Goal: Task Accomplishment & Management: Use online tool/utility

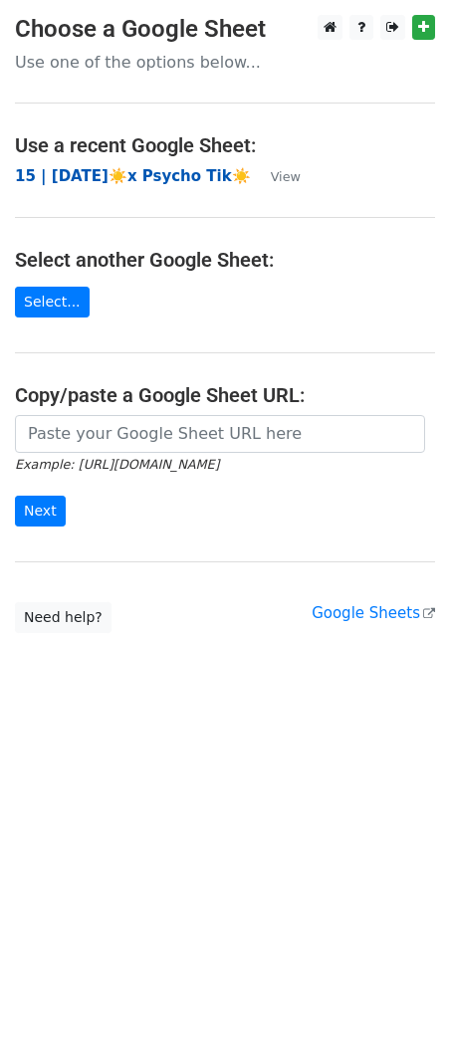
click at [111, 177] on strong "15 | [DATE]☀️x Psycho Tik☀️" at bounding box center [133, 176] width 236 height 18
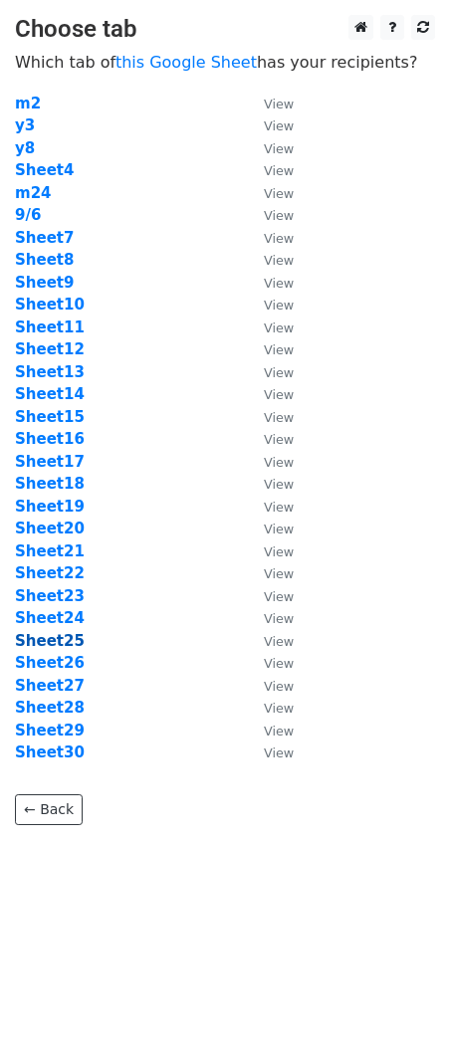
click at [45, 638] on strong "Sheet25" at bounding box center [50, 641] width 70 height 18
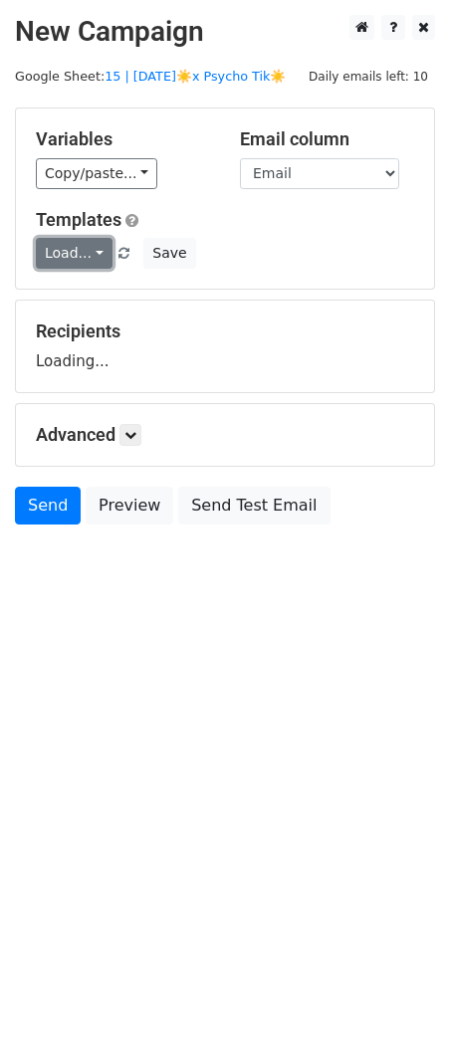
click at [85, 253] on link "Load..." at bounding box center [74, 253] width 77 height 31
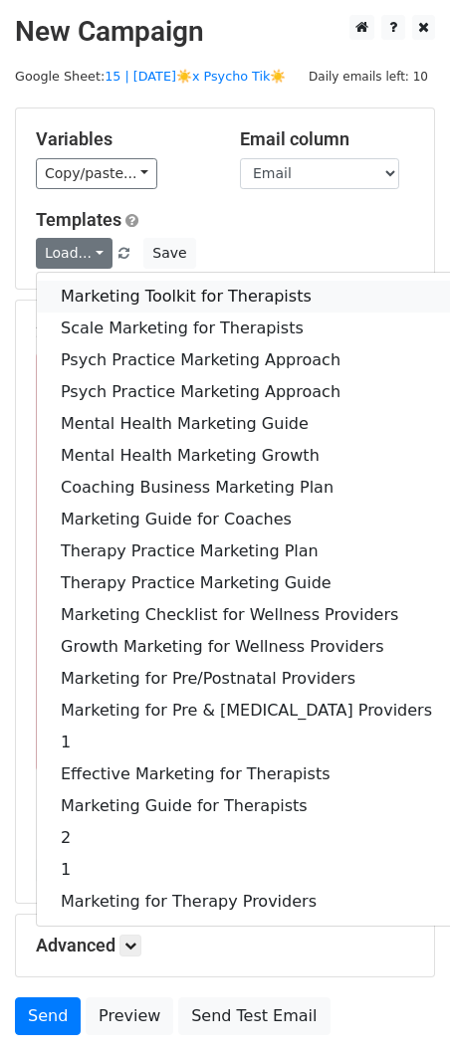
click at [96, 288] on link "Marketing Toolkit for Therapists" at bounding box center [246, 297] width 419 height 32
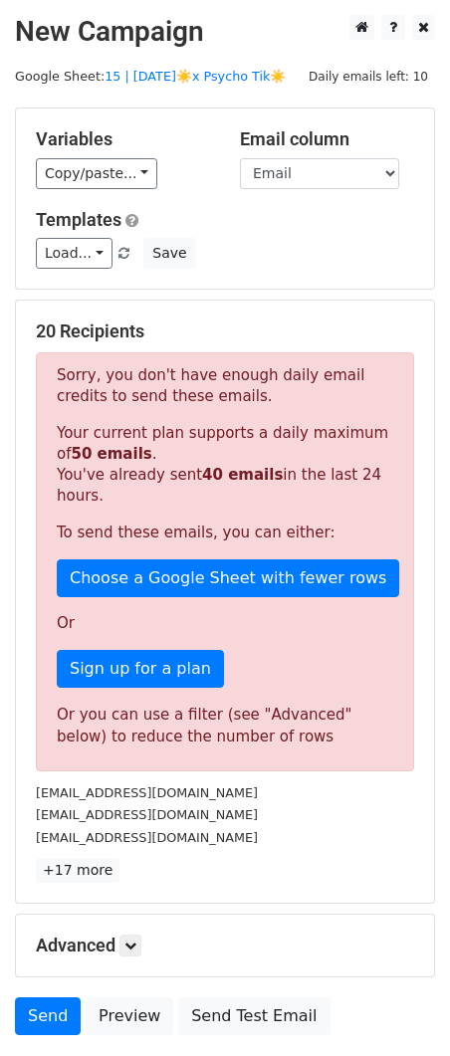
scroll to position [146, 0]
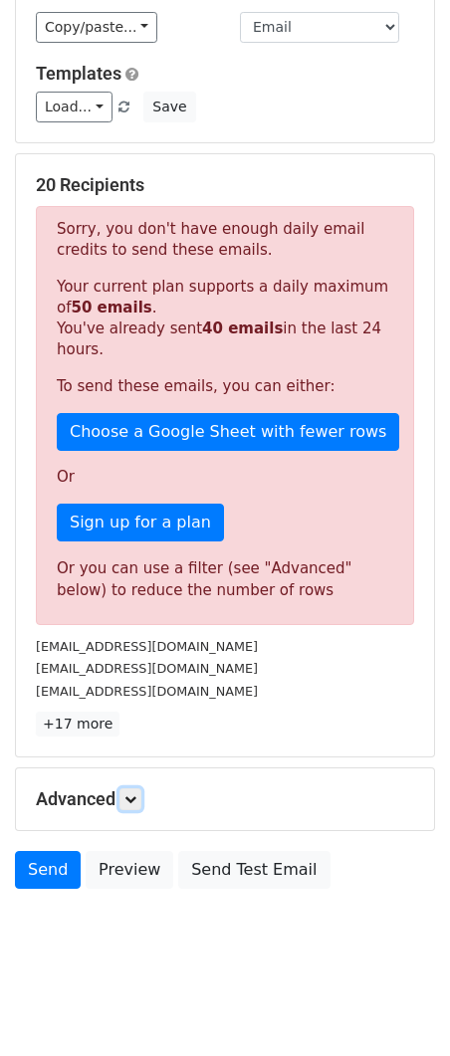
drag, startPoint x: 135, startPoint y: 799, endPoint x: 233, endPoint y: 836, distance: 104.2
click at [135, 798] on icon at bounding box center [130, 799] width 12 height 12
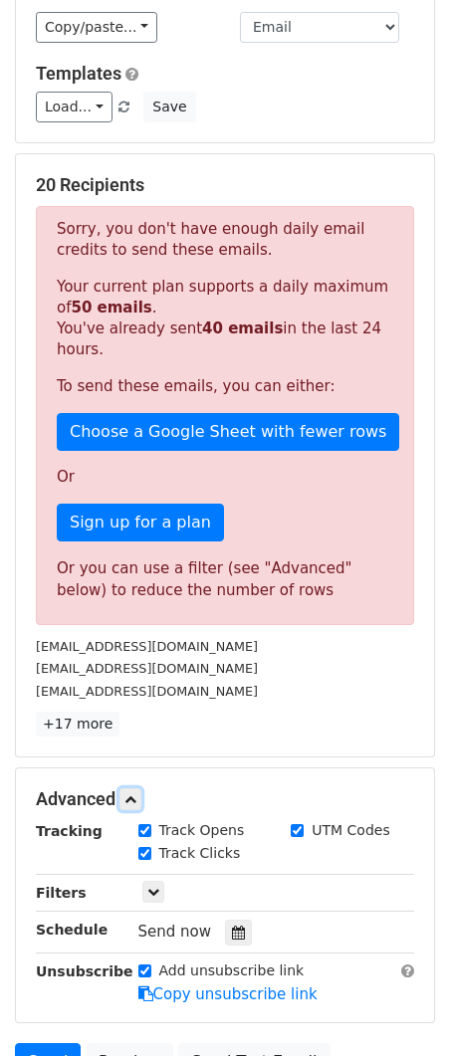
scroll to position [205, 0]
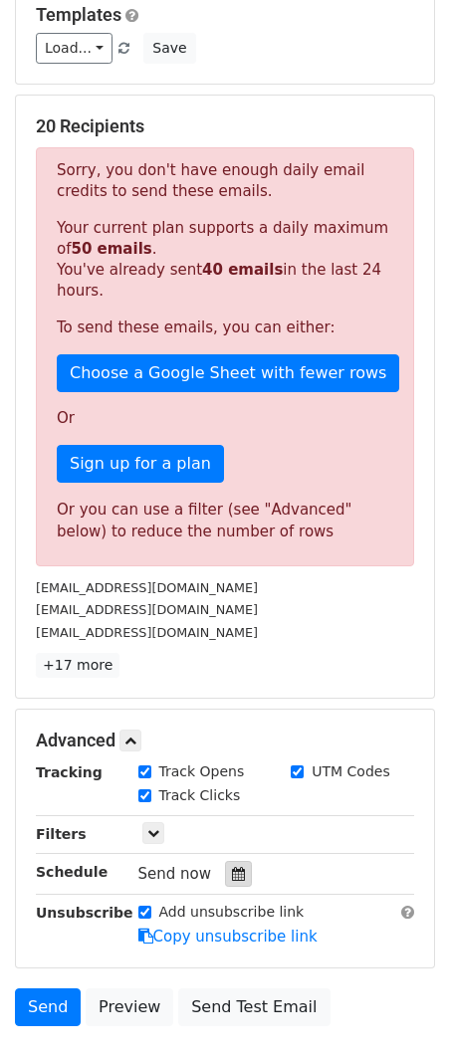
click at [232, 866] on icon at bounding box center [238, 873] width 13 height 14
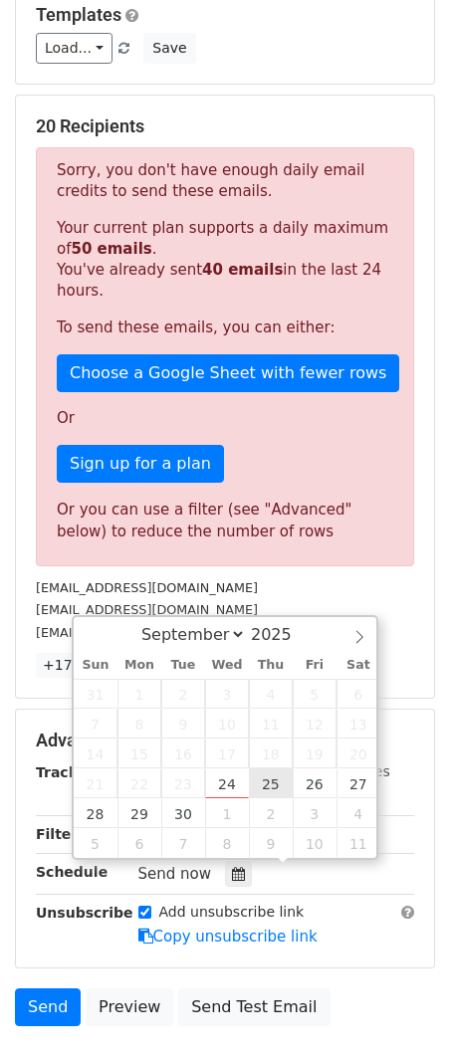
type input "2025-09-25 12:00"
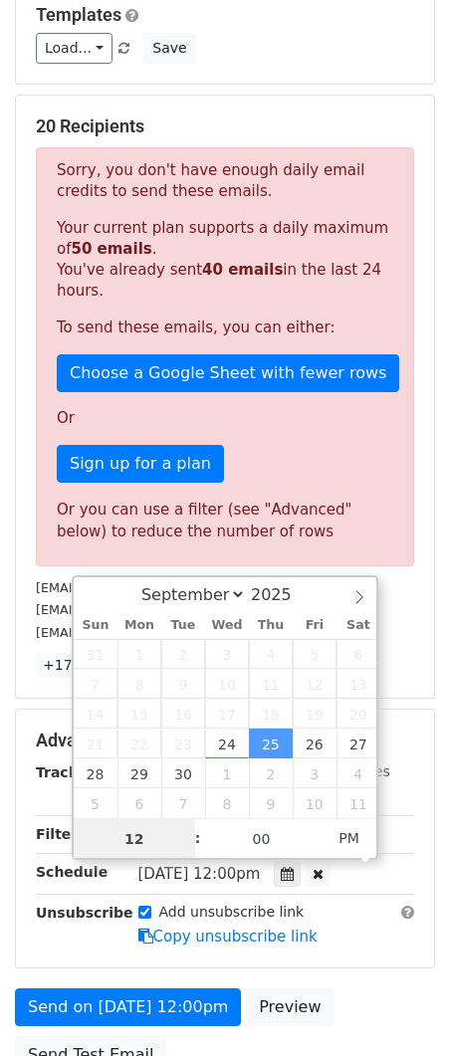
type input "7"
type input "2025-09-25 19:00"
click at [314, 948] on div "Advanced Tracking Track Opens UTM Codes Track Clicks Filters Only include sprea…" at bounding box center [225, 838] width 418 height 258
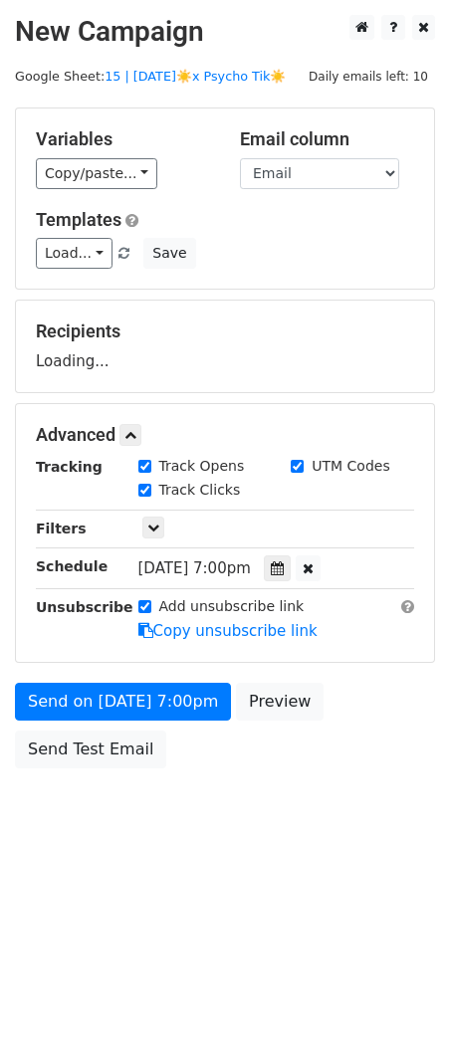
scroll to position [0, 0]
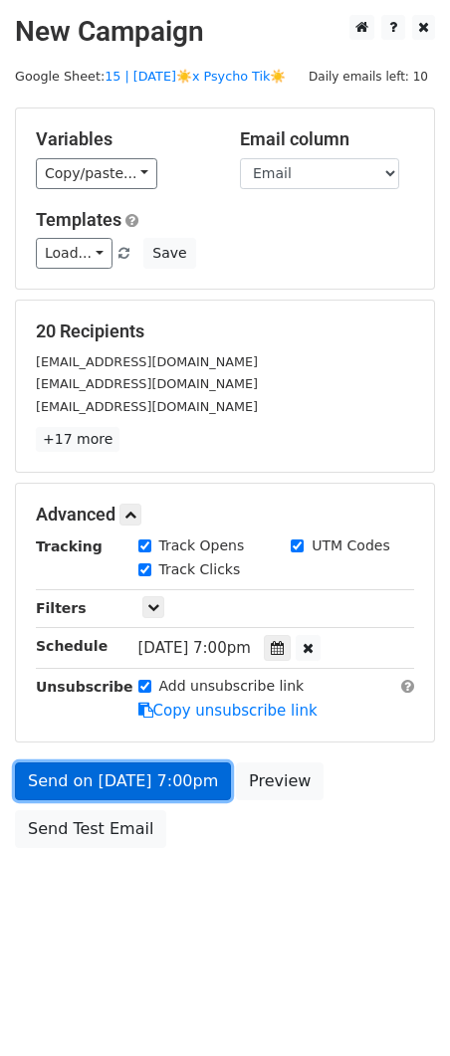
click at [149, 772] on link "Send on Sep 25 at 7:00pm" at bounding box center [123, 781] width 216 height 38
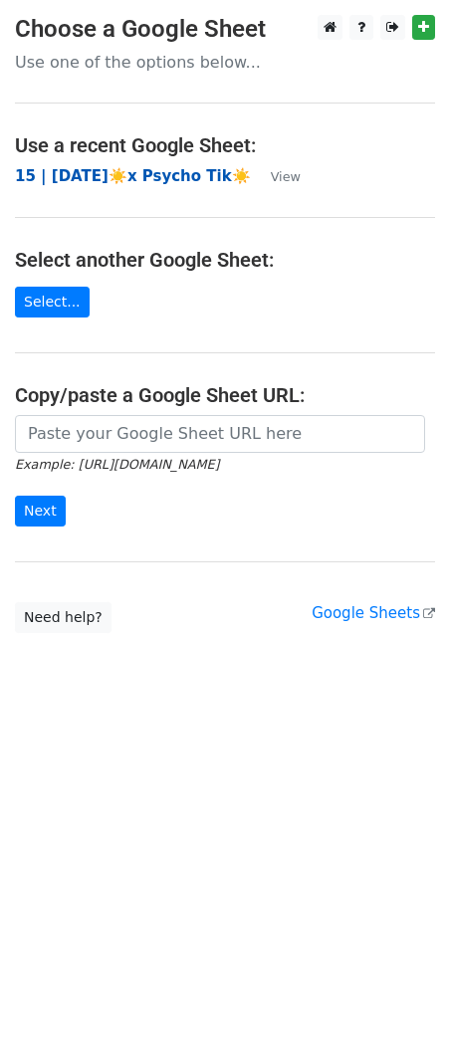
click at [168, 178] on strong "15 | [DATE]☀️x Psycho Tik☀️" at bounding box center [133, 176] width 236 height 18
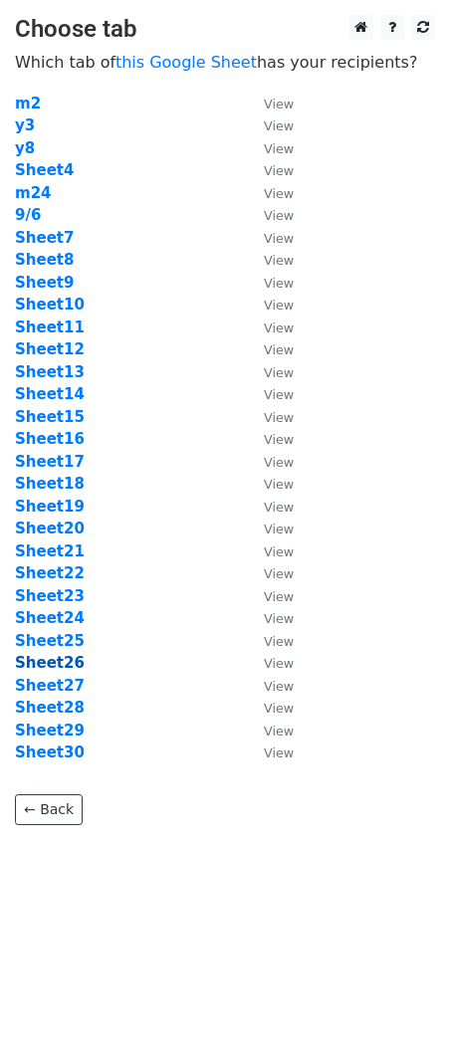
click at [60, 654] on strong "Sheet26" at bounding box center [50, 663] width 70 height 18
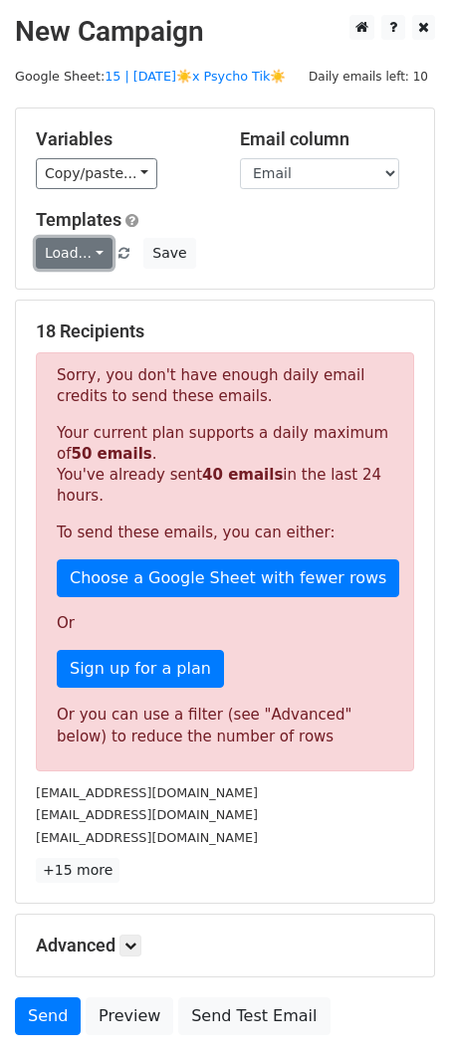
click at [78, 258] on link "Load..." at bounding box center [74, 253] width 77 height 31
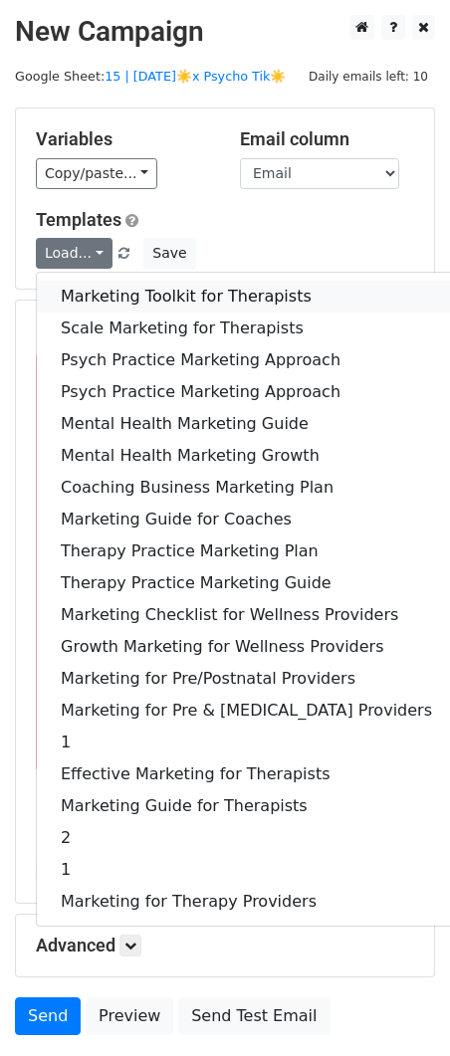
click at [78, 293] on link "Marketing Toolkit for Therapists" at bounding box center [246, 297] width 419 height 32
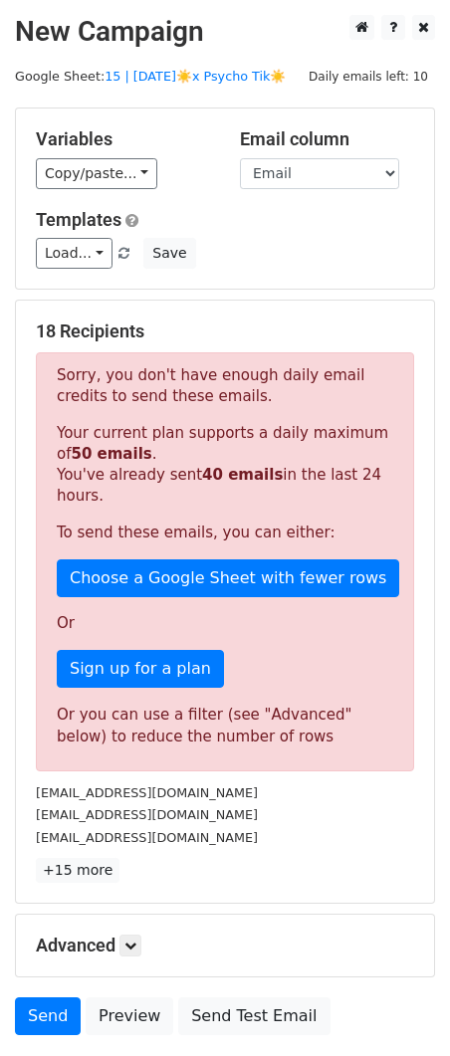
scroll to position [146, 0]
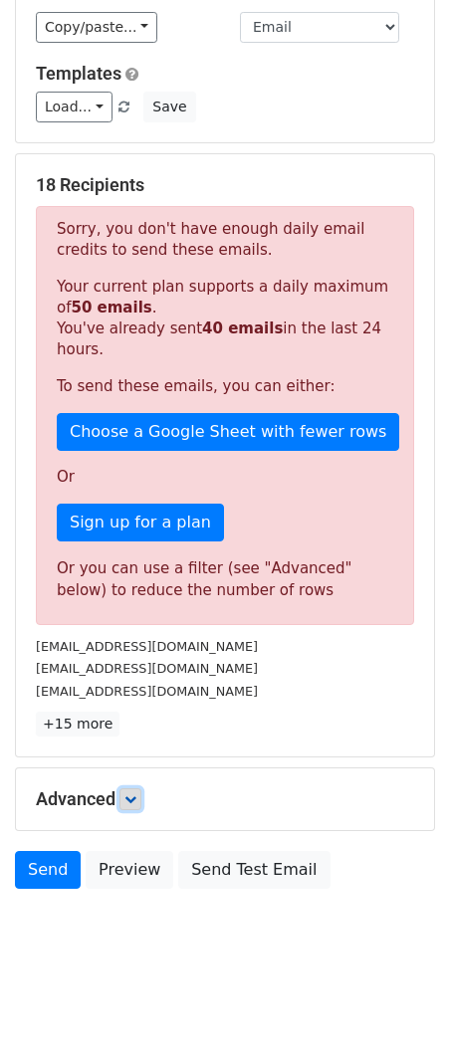
click at [139, 802] on link at bounding box center [130, 799] width 22 height 22
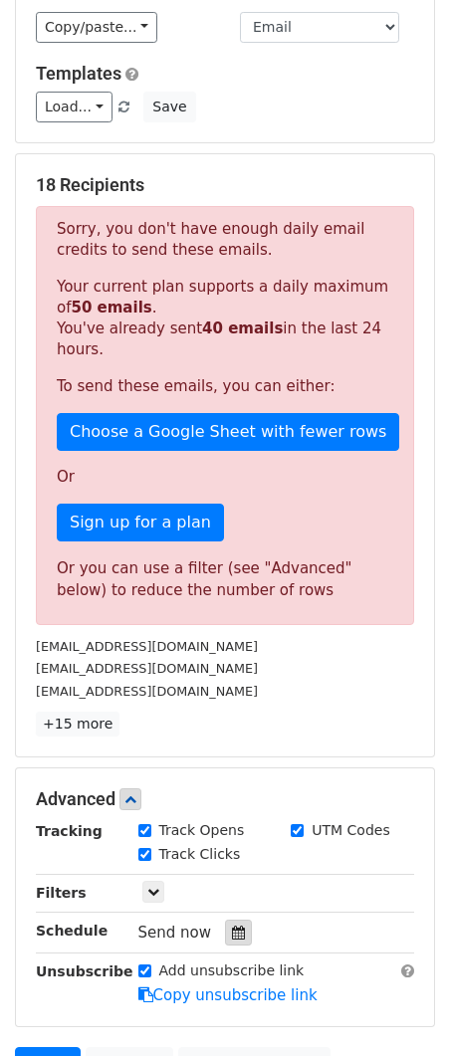
click at [233, 934] on icon at bounding box center [238, 932] width 13 height 14
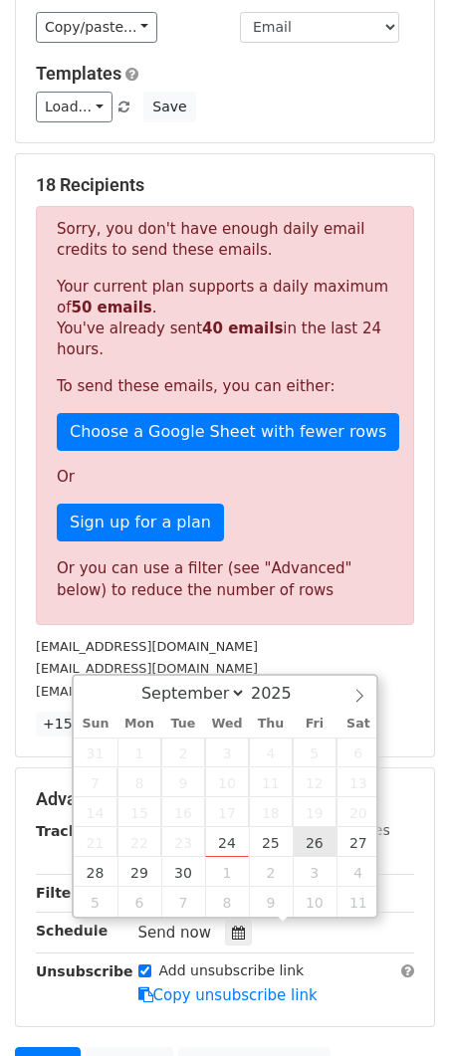
type input "2025-09-26 12:00"
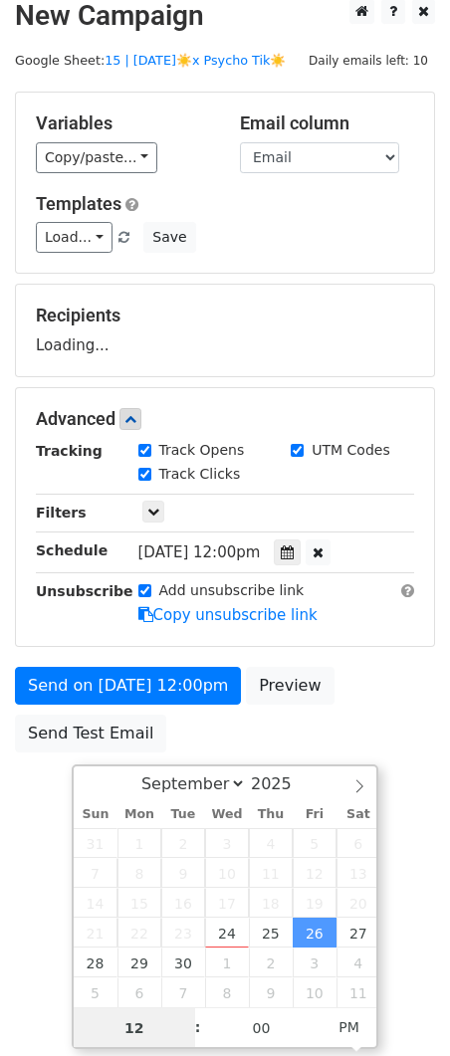
type input "7"
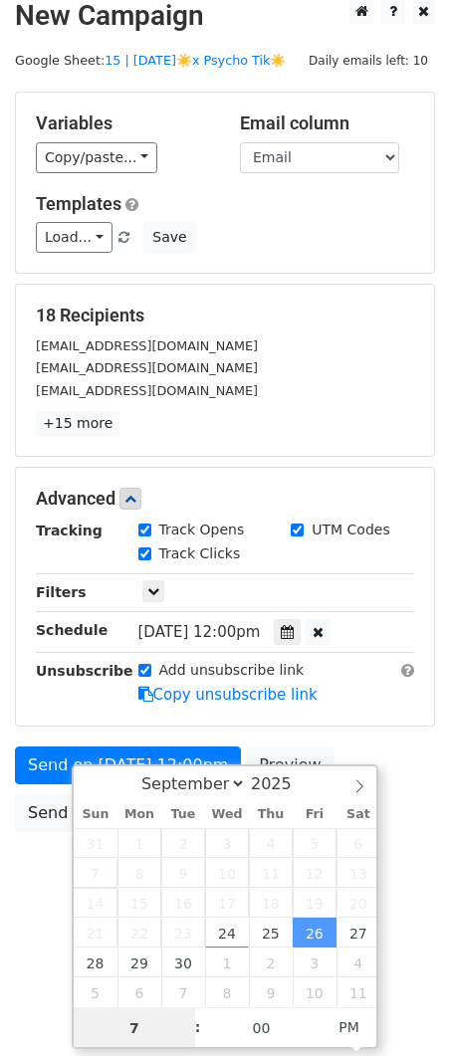
click at [75, 892] on span "14" at bounding box center [96, 902] width 44 height 30
type input "2025-09-26 19:00"
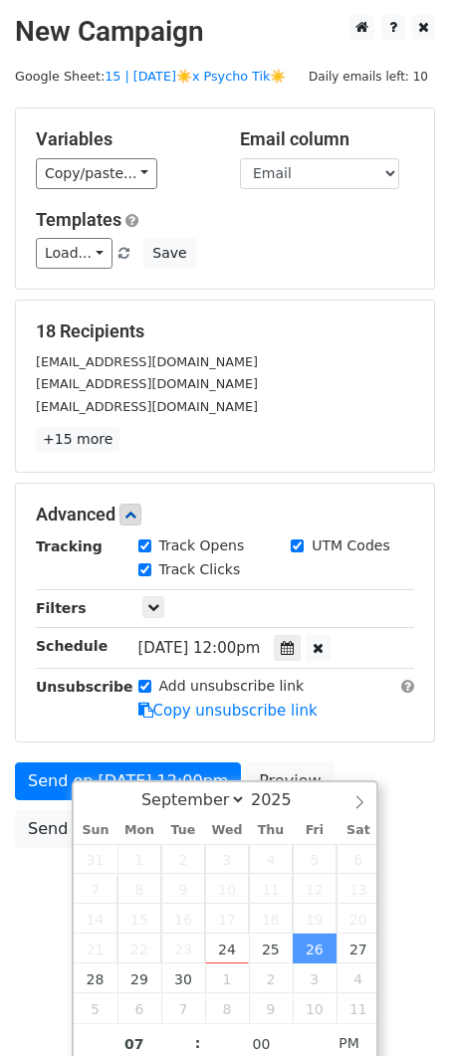
click at [49, 873] on body "New Campaign Daily emails left: 10 Google Sheet: 15 | SEPT 6☀️x Psycho Tik☀️ Va…" at bounding box center [225, 476] width 450 height 922
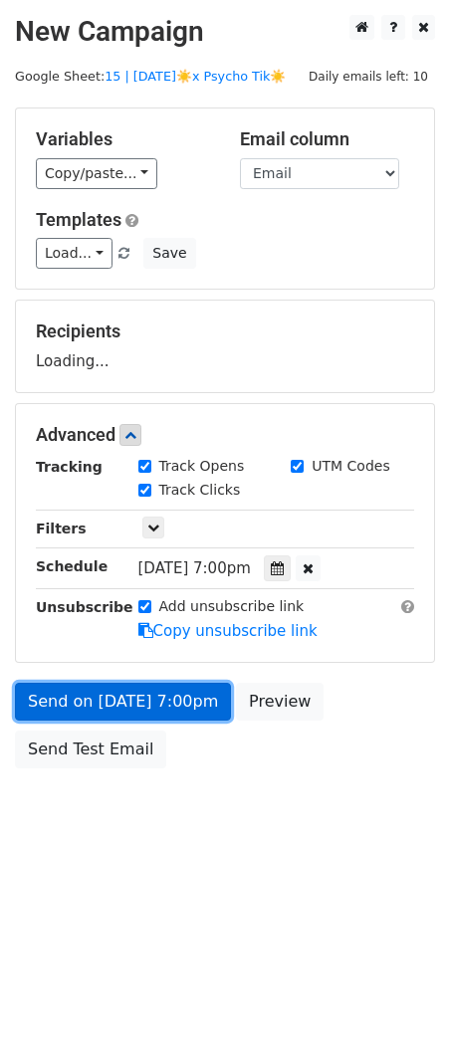
click at [149, 704] on link "Send on Sep 26 at 7:00pm" at bounding box center [123, 701] width 216 height 38
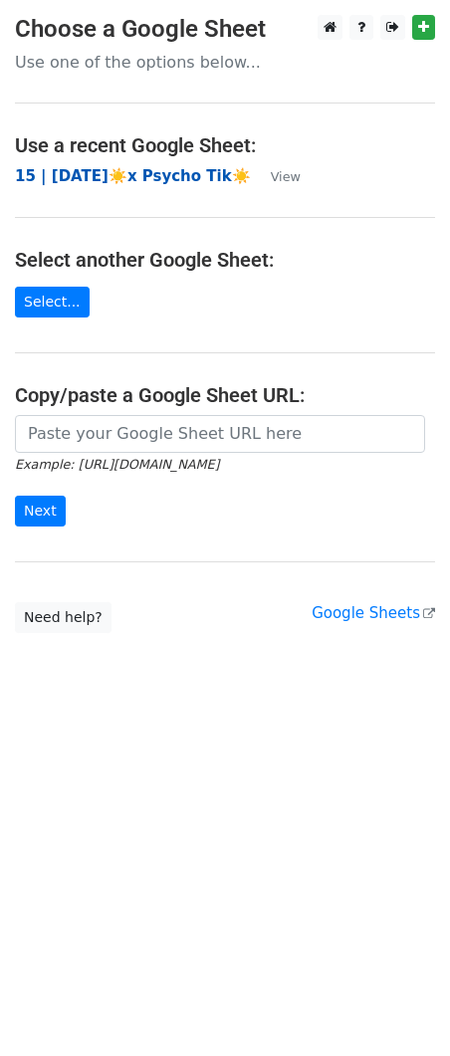
click at [140, 175] on strong "15 | [DATE]☀️x Psycho Tik☀️" at bounding box center [133, 176] width 236 height 18
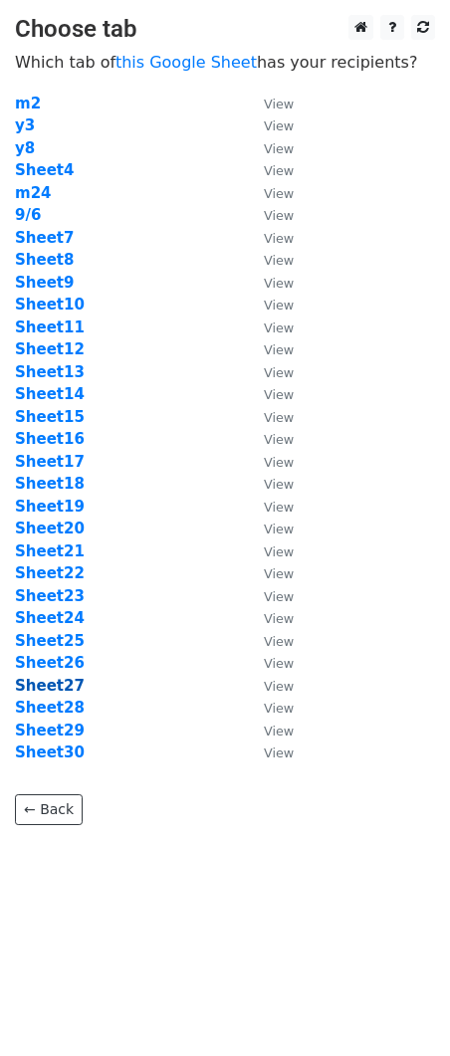
click at [58, 677] on strong "Sheet27" at bounding box center [50, 685] width 70 height 18
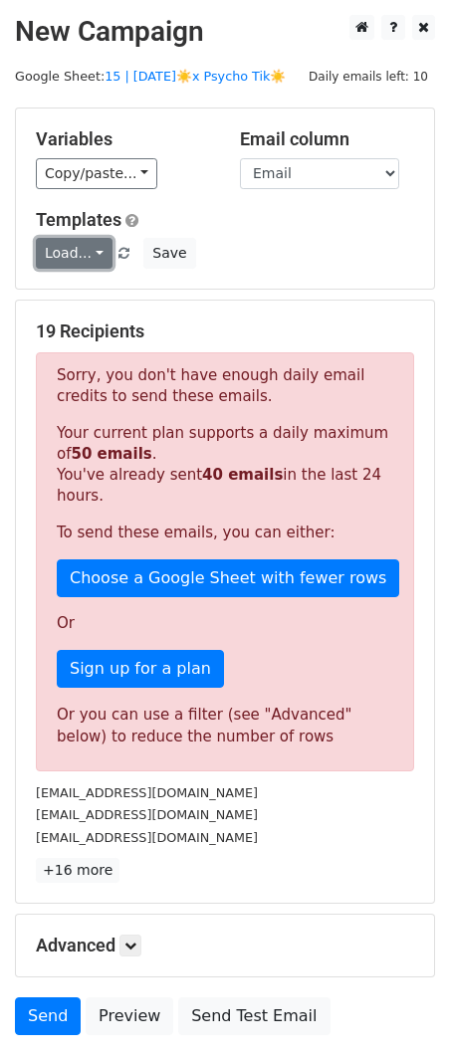
click at [77, 256] on link "Load..." at bounding box center [74, 253] width 77 height 31
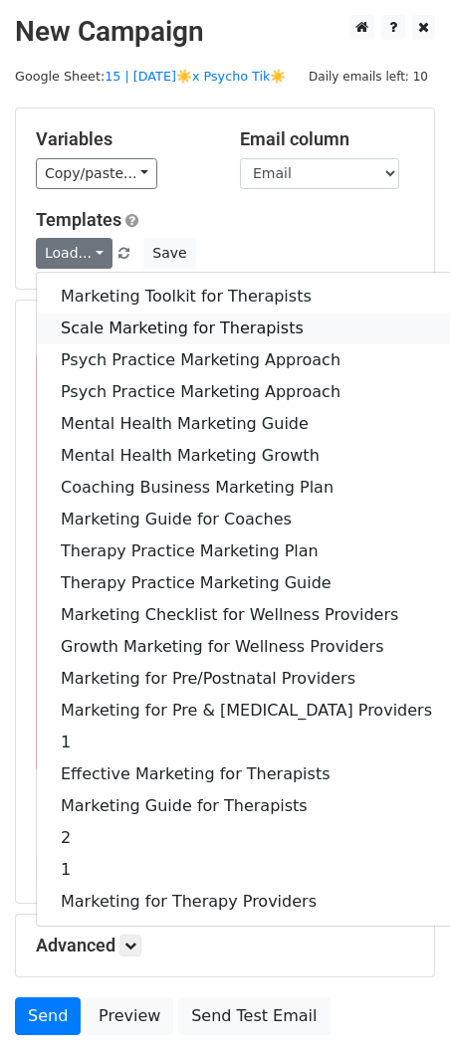
click at [88, 321] on link "Scale Marketing for Therapists" at bounding box center [246, 328] width 419 height 32
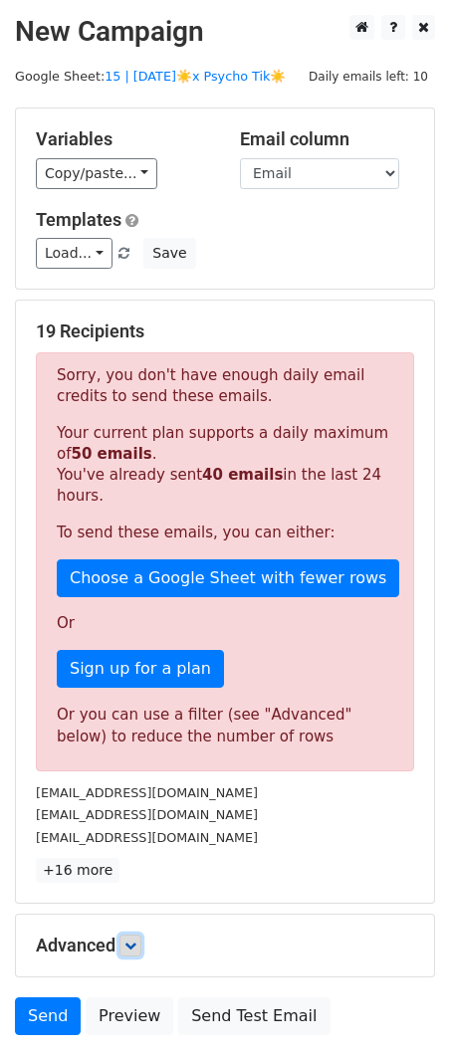
click at [134, 948] on icon at bounding box center [130, 945] width 12 height 12
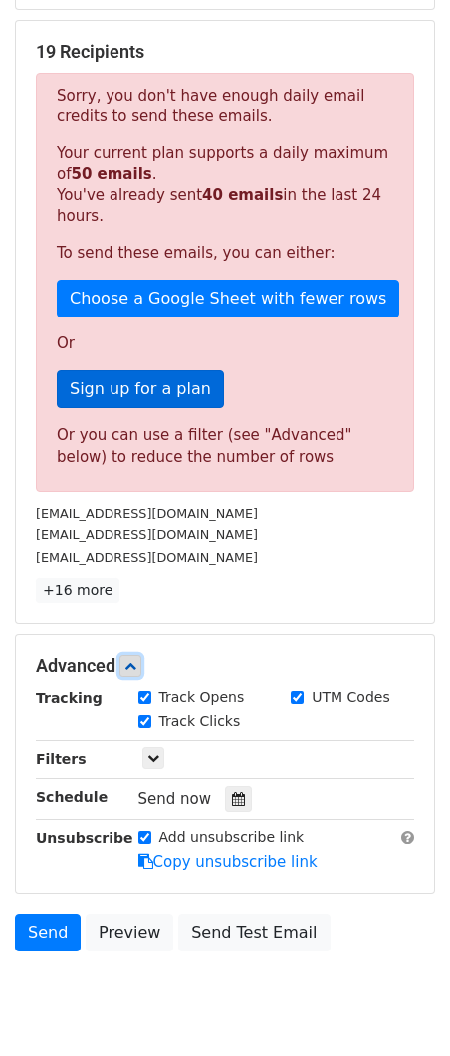
scroll to position [341, 0]
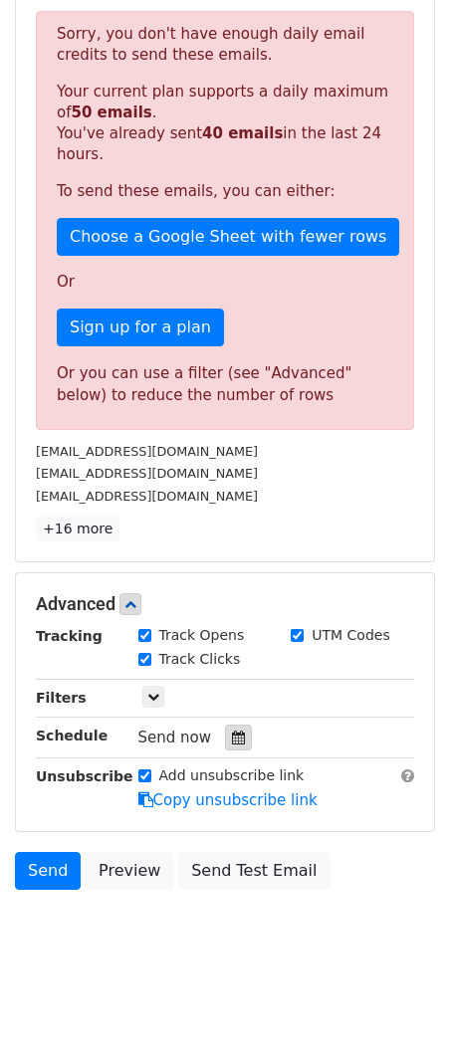
click at [234, 736] on icon at bounding box center [238, 737] width 13 height 14
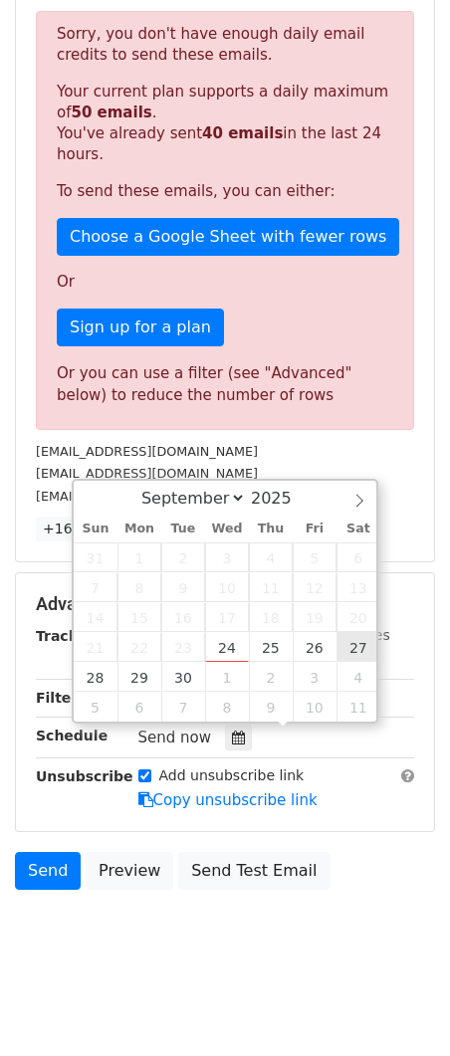
type input "[DATE] 12:00"
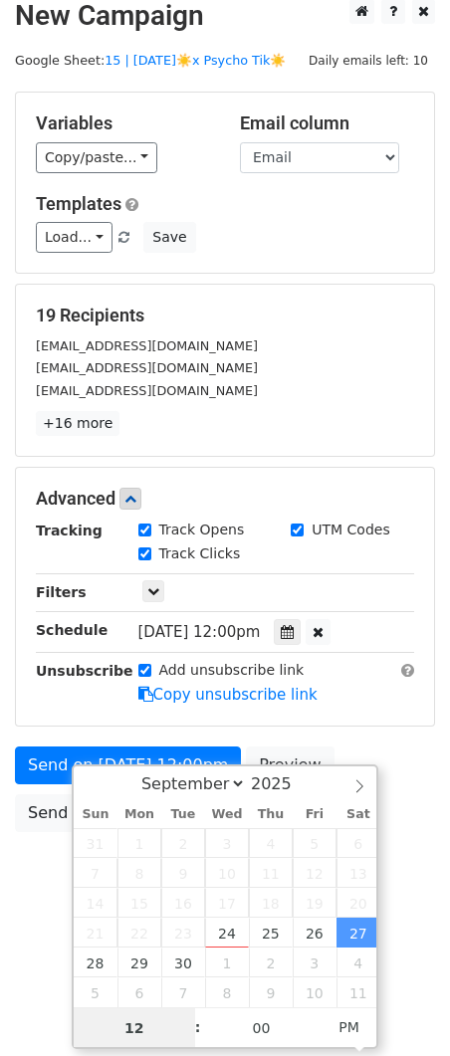
type input "8"
type input "[DATE] 20:00"
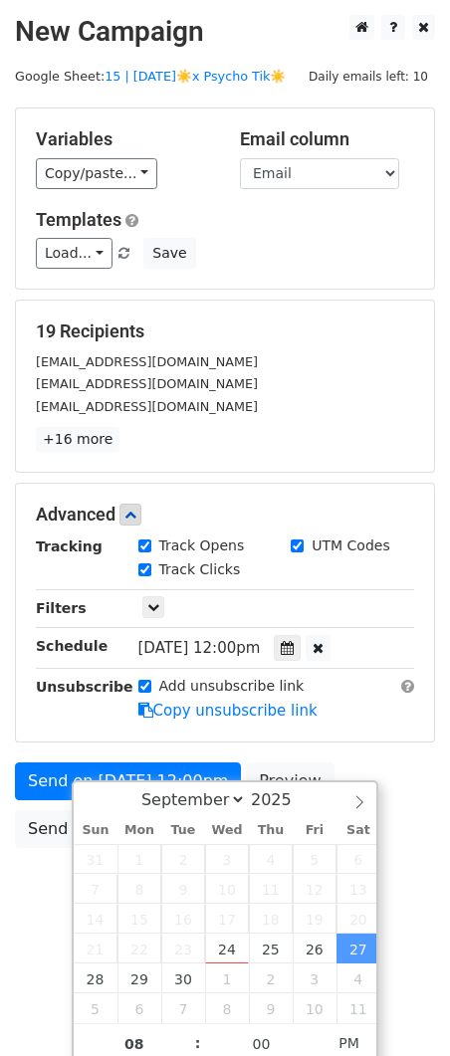
click at [29, 856] on body "New Campaign Daily emails left: 10 Google Sheet: 15 | [DATE]☀️x Psycho Tik☀️ Va…" at bounding box center [225, 476] width 450 height 922
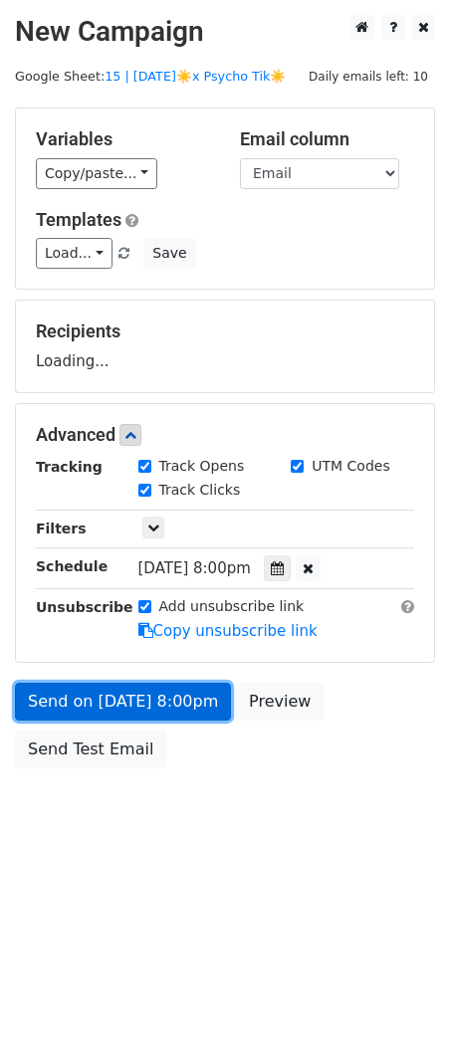
click at [134, 705] on form "Variables Copy/paste... {{Email}} Email column Email Templates Load... Marketin…" at bounding box center [225, 442] width 420 height 671
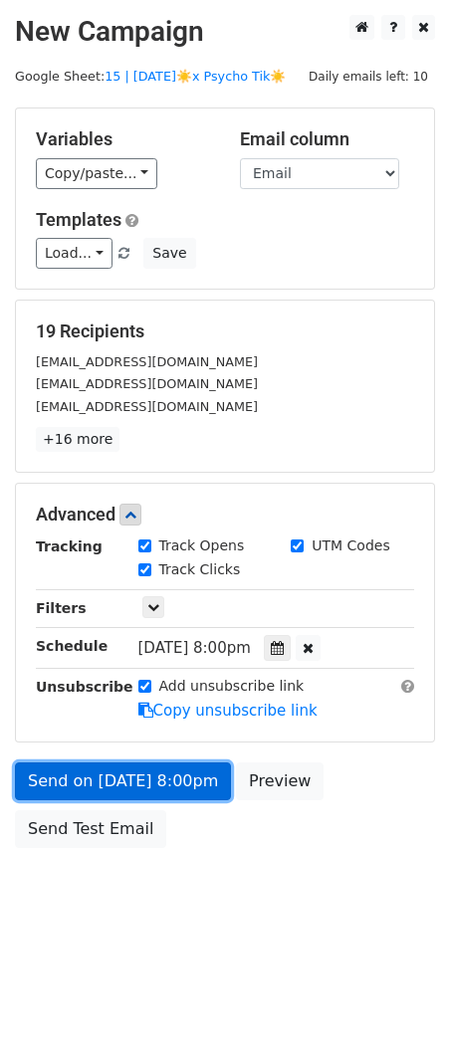
click at [166, 779] on link "Send on [DATE] 8:00pm" at bounding box center [123, 781] width 216 height 38
